Goal: Information Seeking & Learning: Learn about a topic

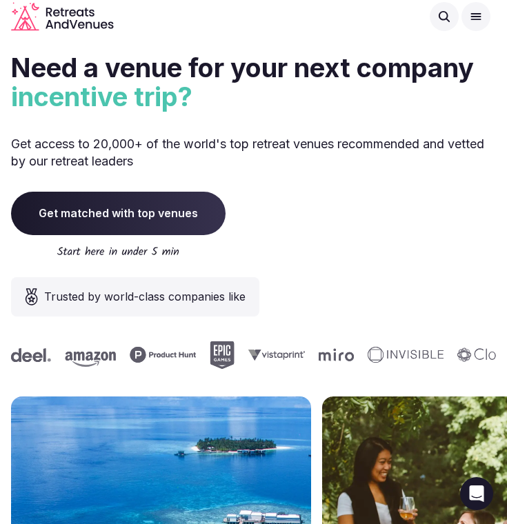
click at [482, 18] on icon at bounding box center [476, 17] width 14 height 14
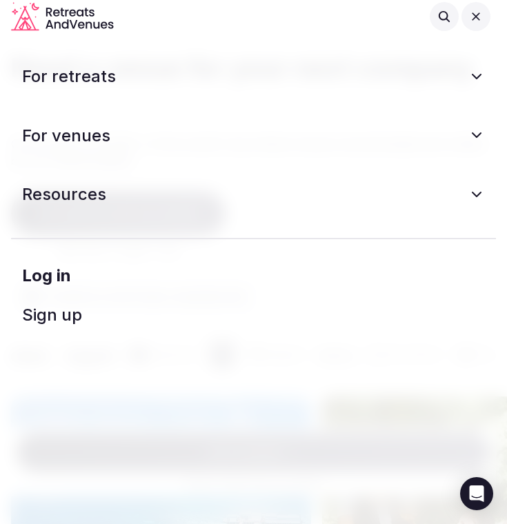
click at [473, 135] on icon at bounding box center [476, 135] width 17 height 17
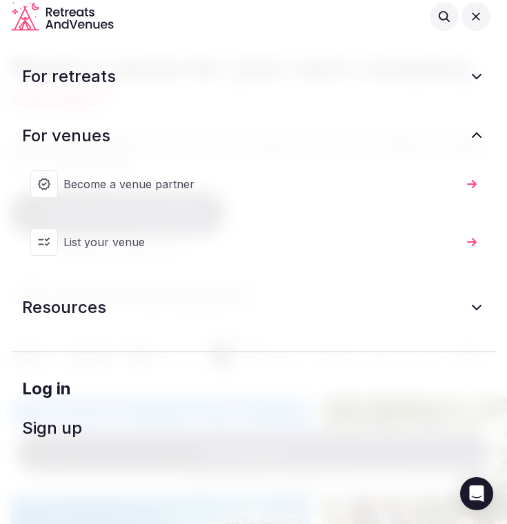
click at [468, 230] on link "List your venue" at bounding box center [254, 242] width 474 height 55
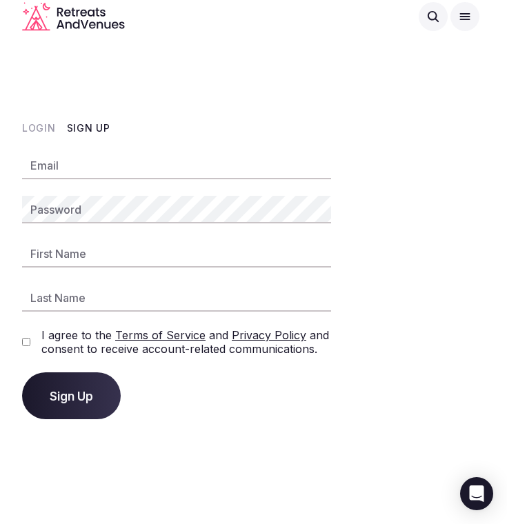
click at [69, 12] on icon "Retreats and Venues company logo" at bounding box center [67, 13] width 7 height 7
click at [43, 17] on icon "Retreats and Venues company logo" at bounding box center [73, 16] width 103 height 29
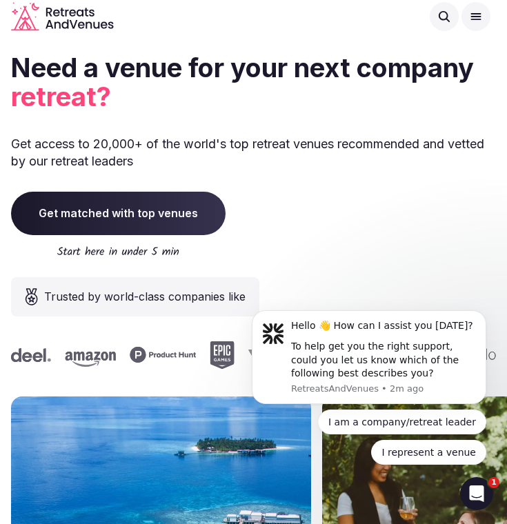
click at [476, 21] on icon at bounding box center [476, 17] width 14 height 14
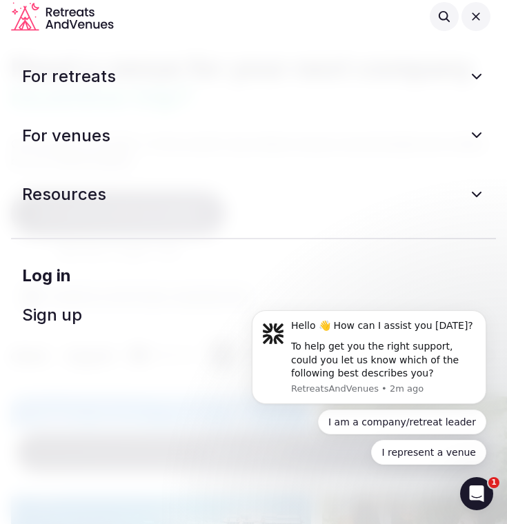
click at [477, 129] on icon at bounding box center [476, 135] width 17 height 17
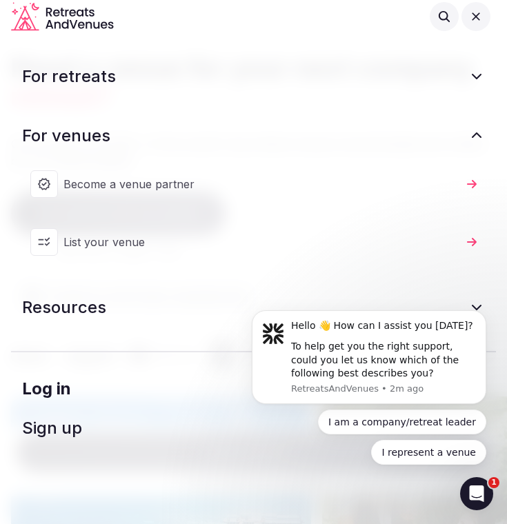
click at [473, 78] on icon at bounding box center [476, 76] width 17 height 17
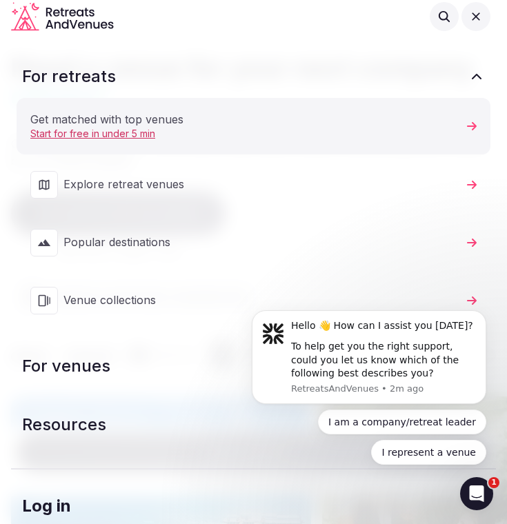
click at [147, 138] on span "Start for free in under 5 min" at bounding box center [245, 134] width 431 height 14
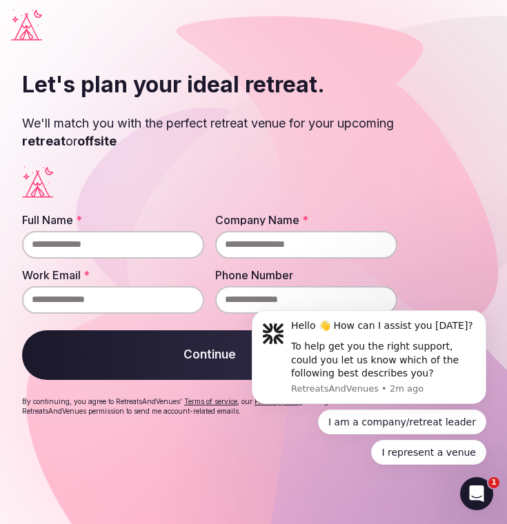
scroll to position [11, 0]
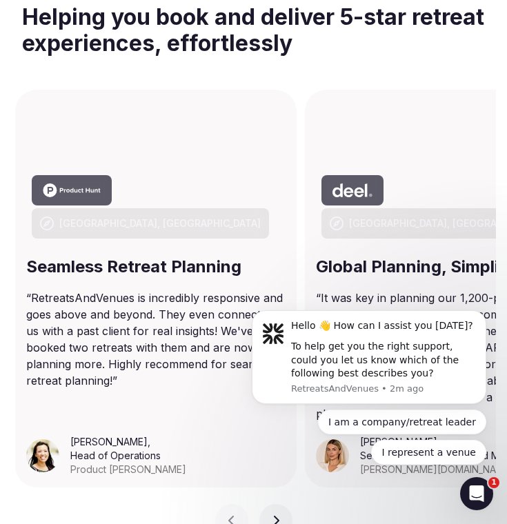
scroll to position [669, 0]
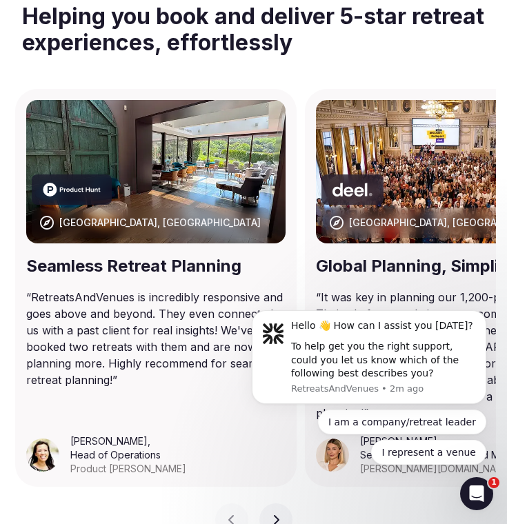
click at [144, 177] on img at bounding box center [155, 172] width 259 height 144
click at [81, 205] on div at bounding box center [72, 190] width 80 height 30
click at [181, 221] on div "[GEOGRAPHIC_DATA], [GEOGRAPHIC_DATA]" at bounding box center [159, 223] width 201 height 14
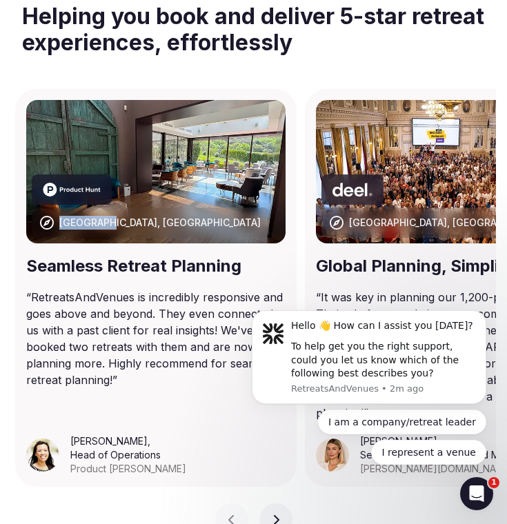
click at [181, 221] on div "[GEOGRAPHIC_DATA], [GEOGRAPHIC_DATA]" at bounding box center [159, 223] width 201 height 14
click at [210, 195] on img at bounding box center [155, 172] width 259 height 144
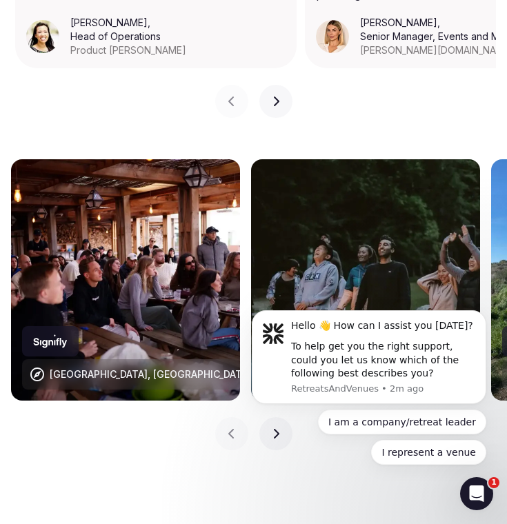
scroll to position [1154, 0]
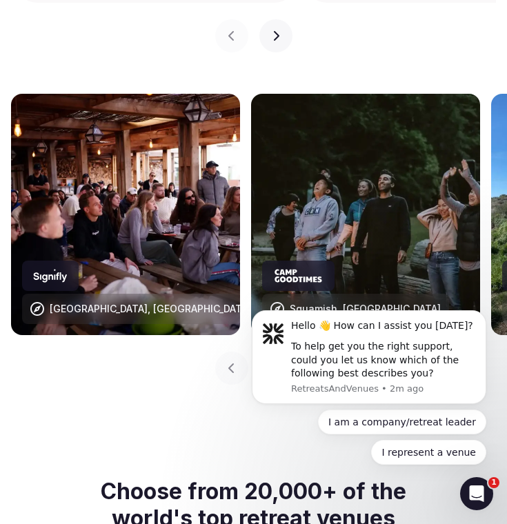
click at [210, 195] on img at bounding box center [125, 214] width 229 height 241
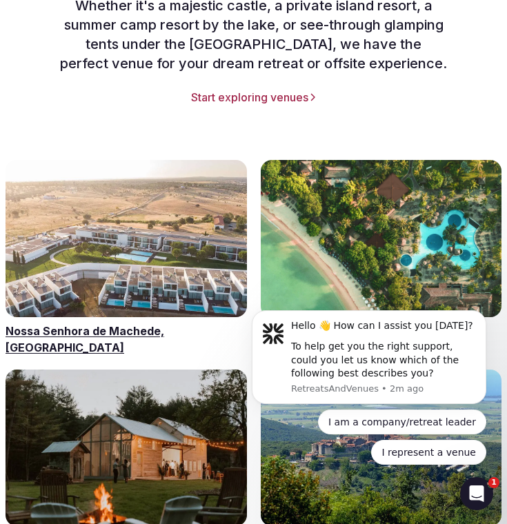
scroll to position [1857, 0]
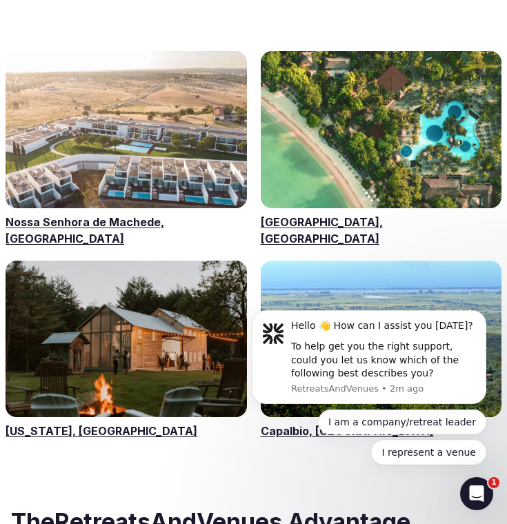
click at [162, 214] on link "Nossa Senhora de Machede, [GEOGRAPHIC_DATA]" at bounding box center [126, 230] width 241 height 33
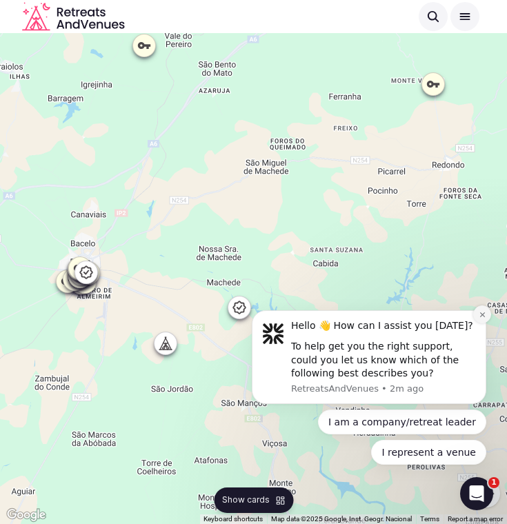
click at [479, 315] on icon "Dismiss notification" at bounding box center [483, 315] width 8 height 8
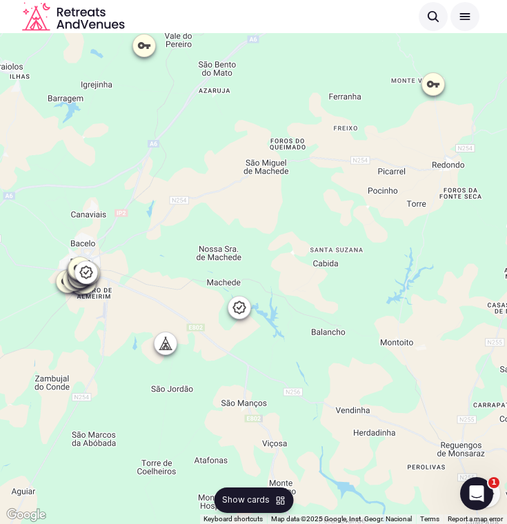
click at [241, 314] on icon at bounding box center [240, 308] width 14 height 14
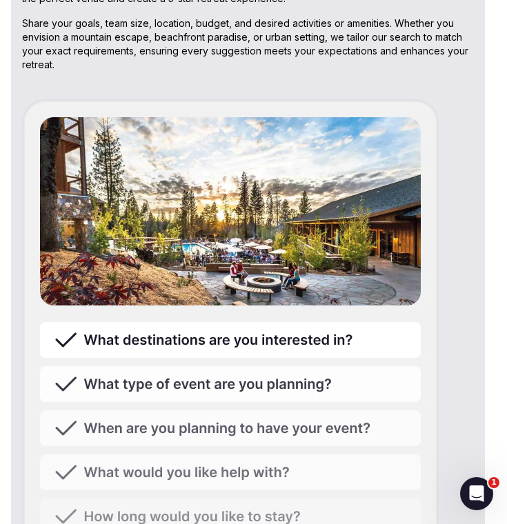
scroll to position [3801, 0]
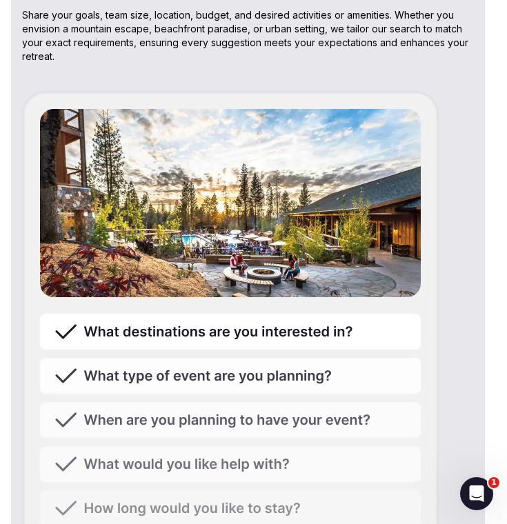
click at [137, 277] on img at bounding box center [230, 384] width 417 height 586
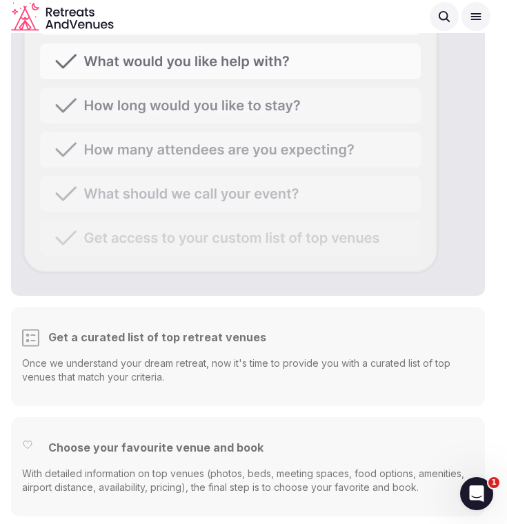
scroll to position [4191, 0]
